Goal: Task Accomplishment & Management: Use online tool/utility

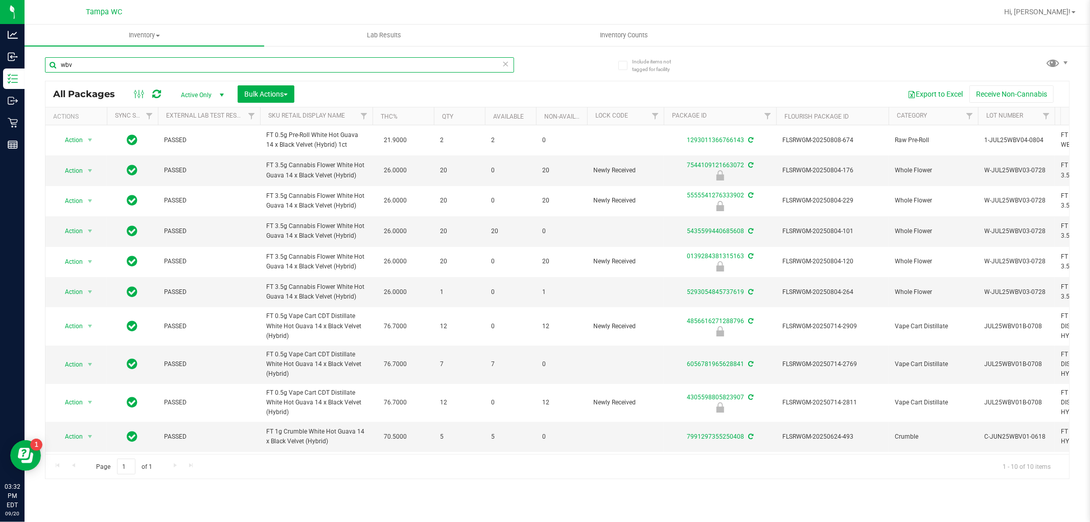
click at [501, 62] on input "wbv" at bounding box center [279, 64] width 469 height 15
click at [503, 63] on icon at bounding box center [505, 63] width 7 height 12
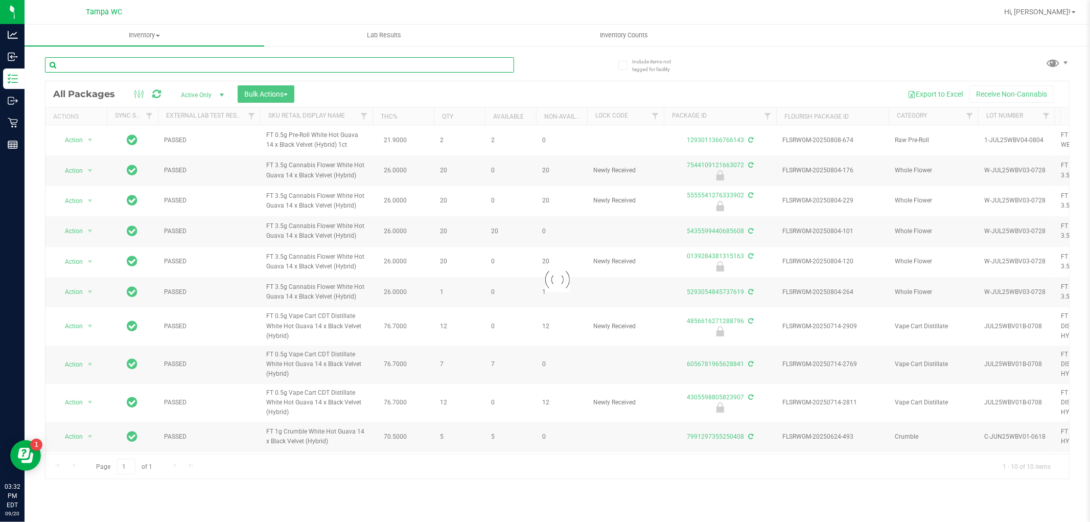
click at [505, 62] on input "text" at bounding box center [279, 64] width 469 height 15
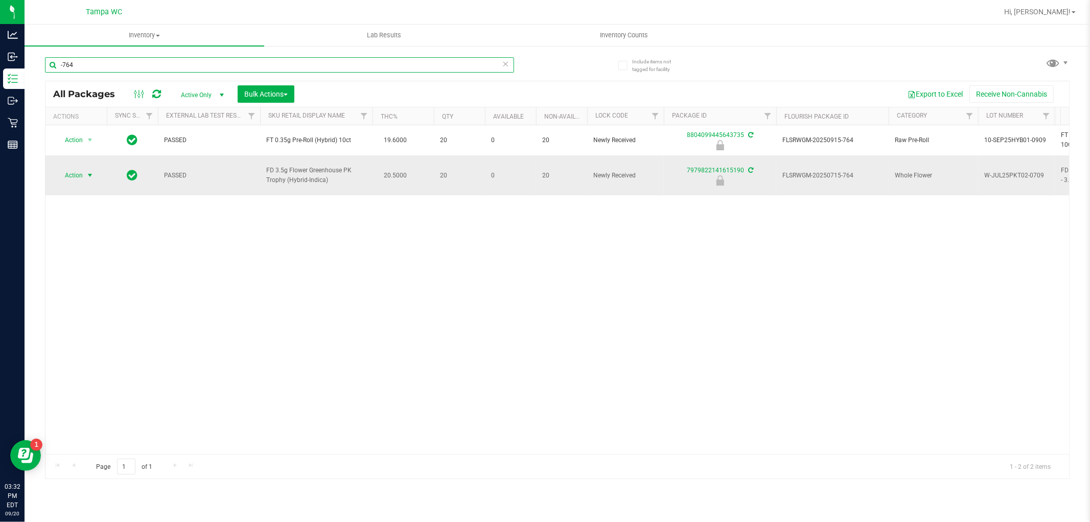
type input "-764"
click at [83, 171] on span "Action" at bounding box center [76, 175] width 41 height 14
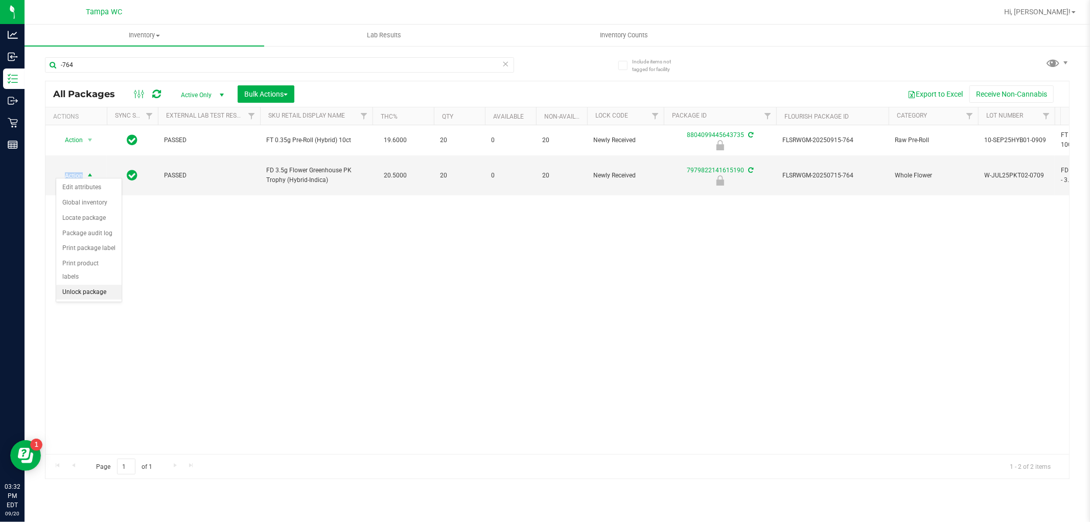
click at [88, 292] on li "Unlock package" at bounding box center [88, 292] width 65 height 15
click at [506, 66] on icon at bounding box center [505, 63] width 7 height 12
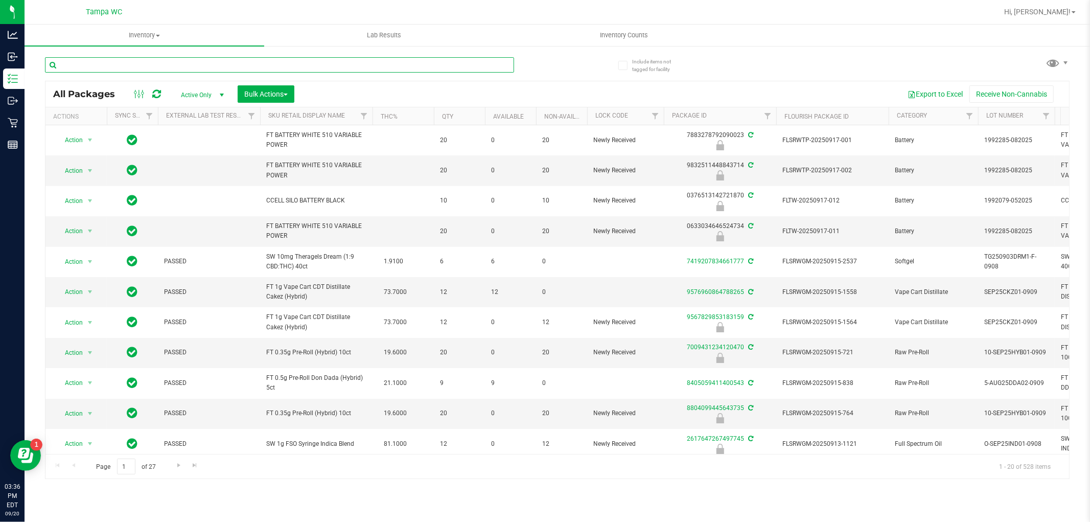
click at [201, 60] on input "text" at bounding box center [279, 64] width 469 height 15
type input "2898379830954113"
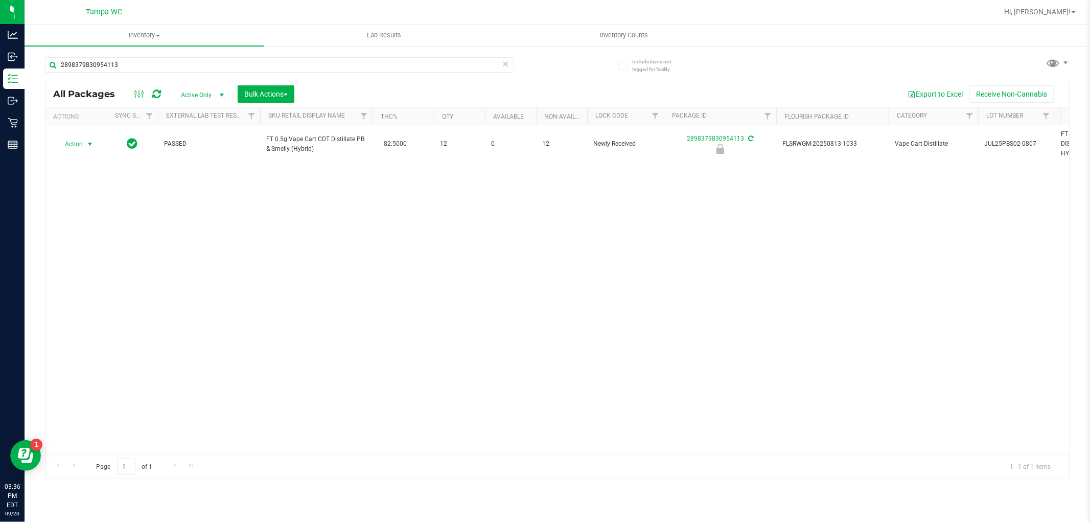
click at [89, 147] on span "select" at bounding box center [90, 144] width 8 height 8
click at [94, 264] on li "Unlock package" at bounding box center [88, 265] width 65 height 15
click at [503, 60] on icon at bounding box center [505, 63] width 7 height 12
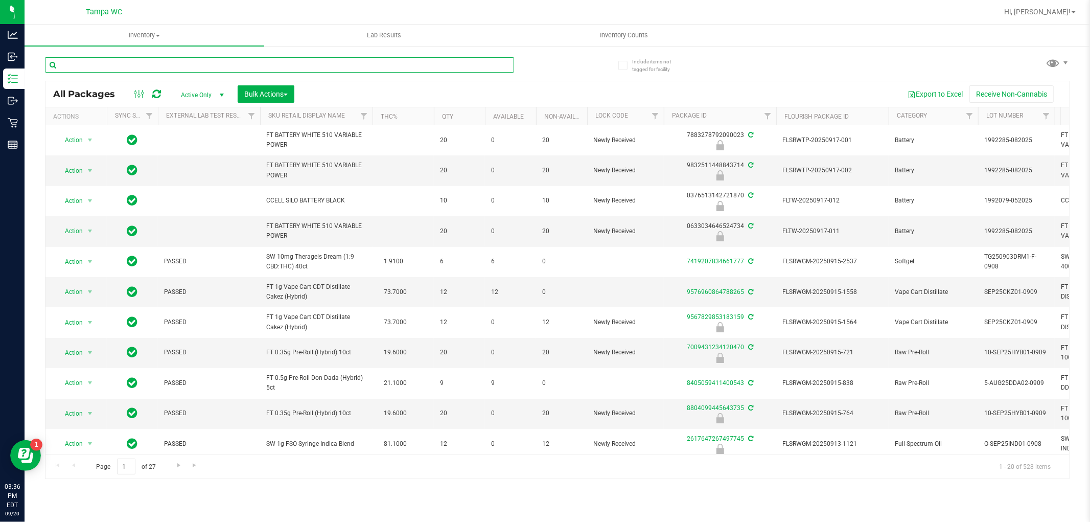
drag, startPoint x: 508, startPoint y: 60, endPoint x: 519, endPoint y: 66, distance: 12.6
click at [508, 62] on input "text" at bounding box center [279, 64] width 469 height 15
type input "6266601422612674"
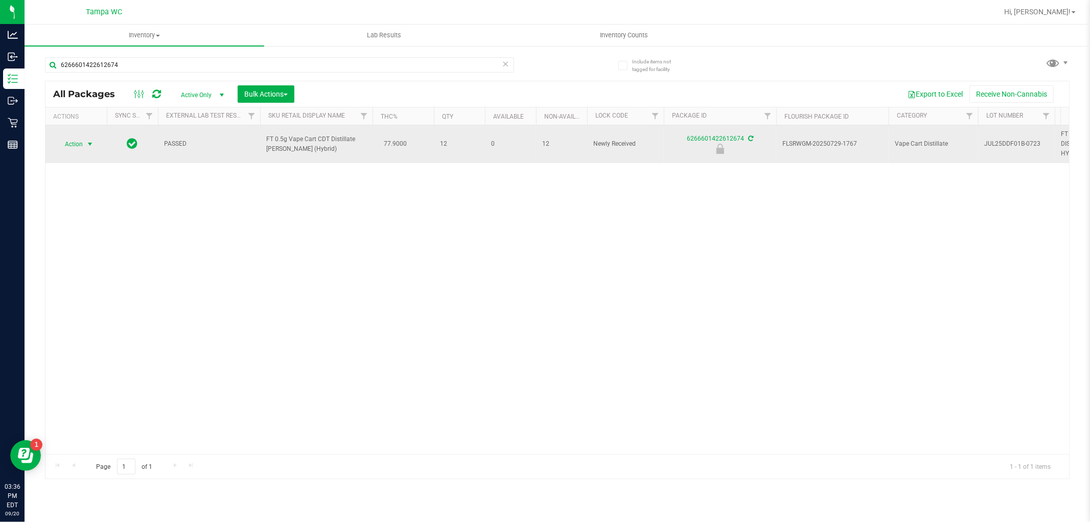
click at [83, 141] on span "Action" at bounding box center [70, 144] width 28 height 14
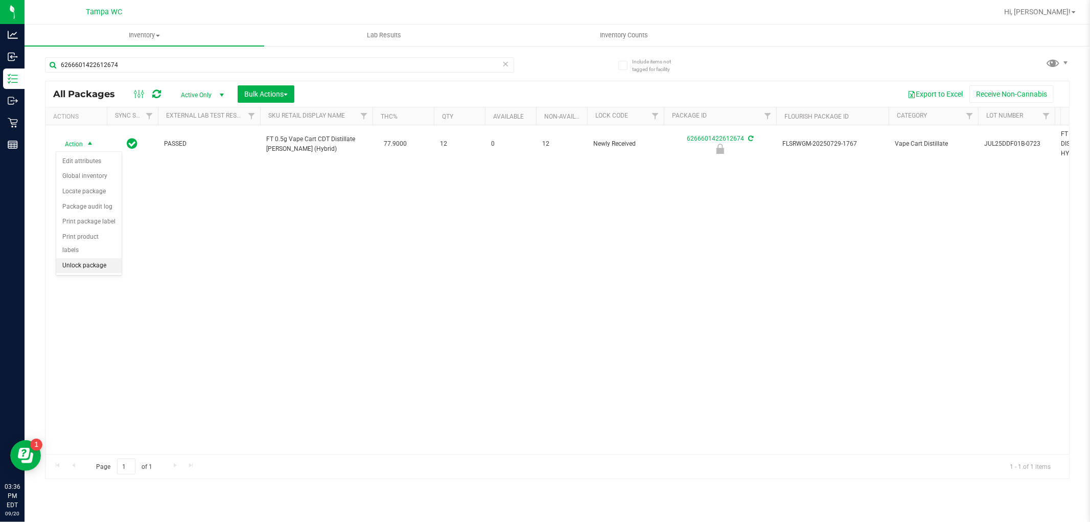
drag, startPoint x: 87, startPoint y: 267, endPoint x: 92, endPoint y: 269, distance: 5.7
click at [87, 266] on li "Unlock package" at bounding box center [88, 265] width 65 height 15
click at [507, 64] on icon at bounding box center [505, 63] width 7 height 12
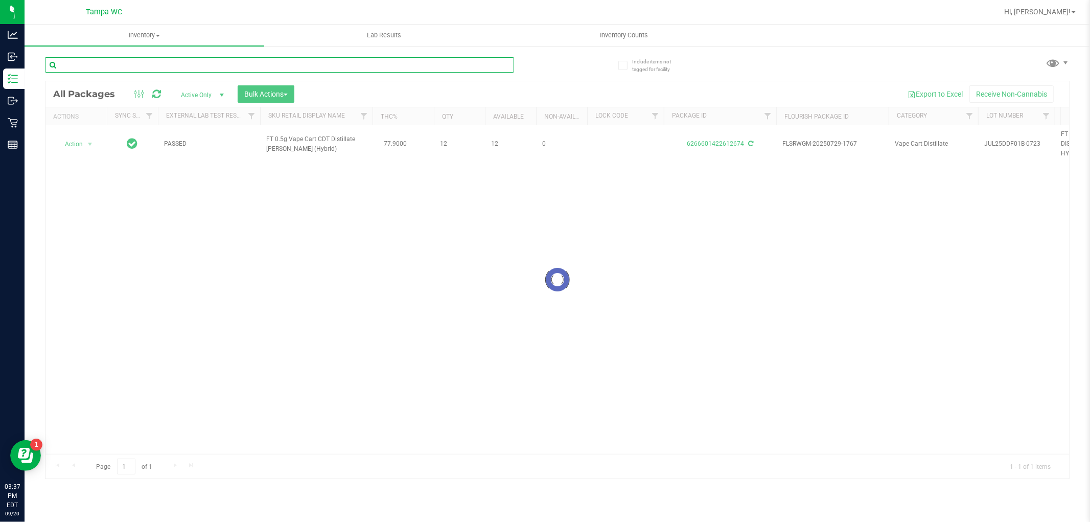
click at [427, 69] on input "text" at bounding box center [279, 64] width 469 height 15
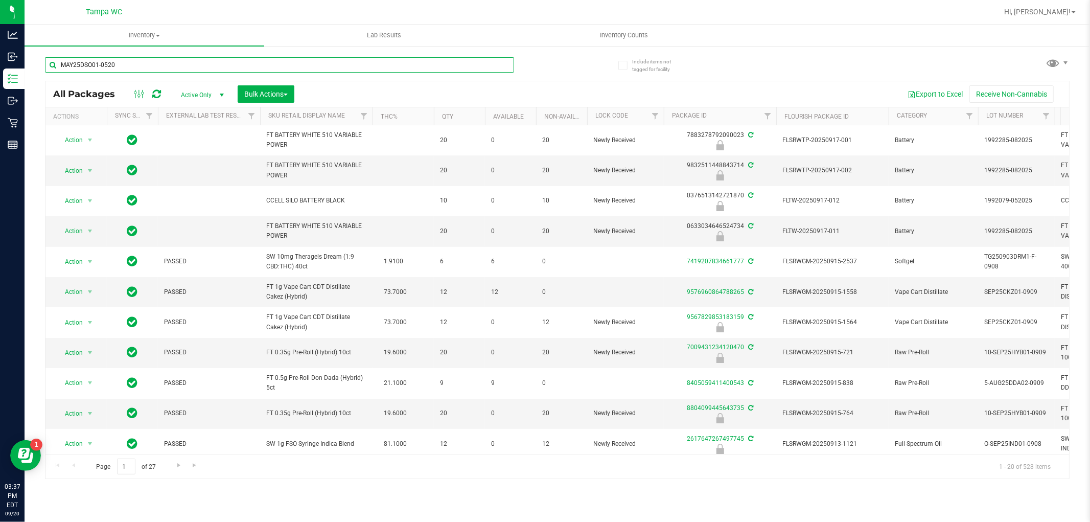
type input "MAY25DSO01-0520"
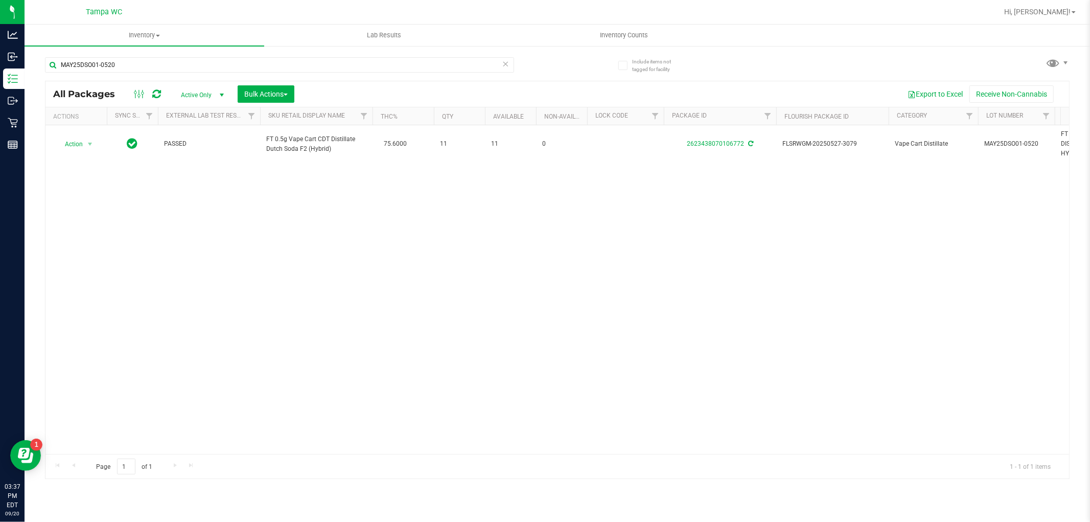
click at [507, 58] on icon at bounding box center [505, 63] width 7 height 12
